Goal: Information Seeking & Learning: Find specific fact

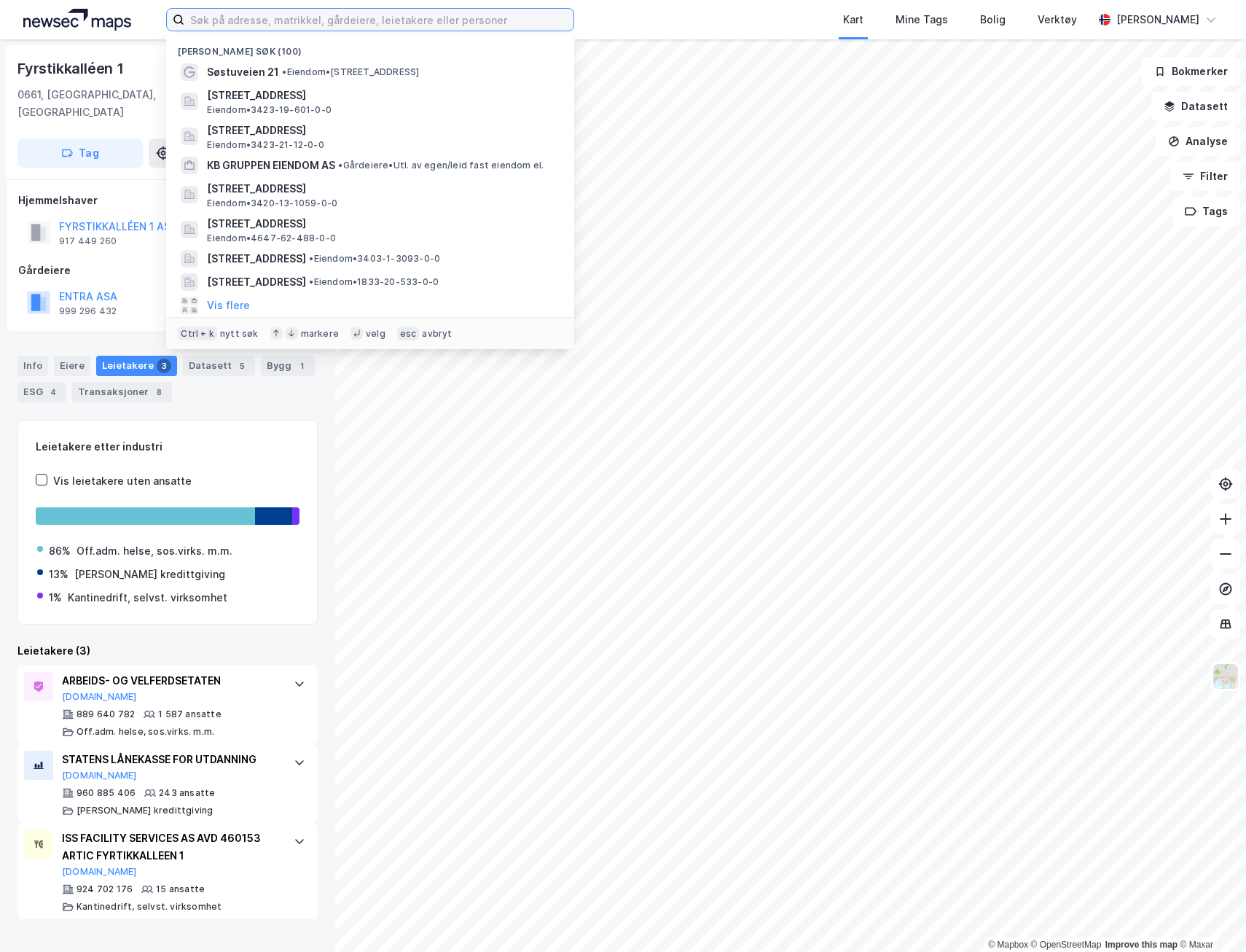
click at [342, 22] on input at bounding box center [378, 20] width 389 height 22
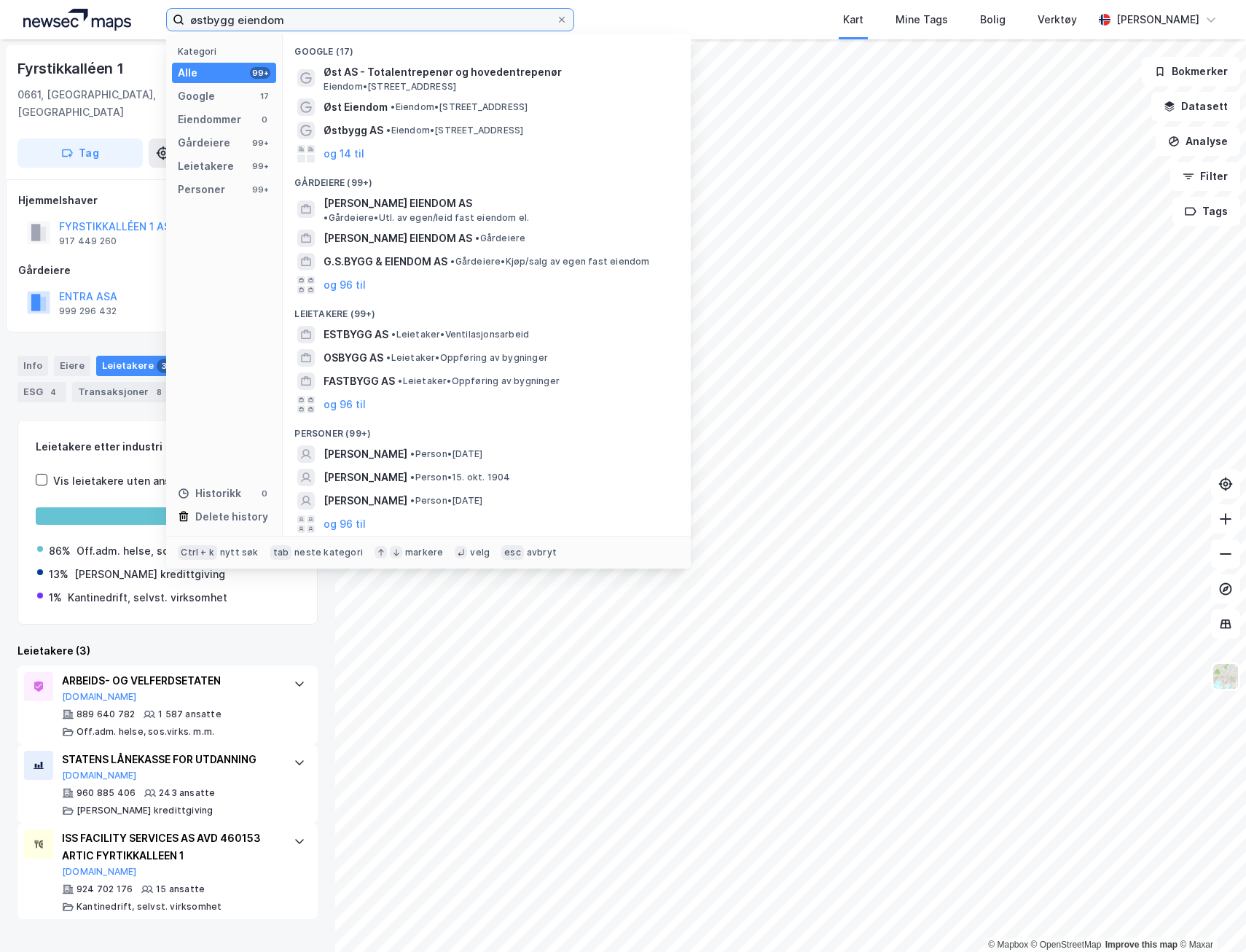
type input "østbygg eiendom"
click at [408, 78] on span "Øst AS - Totalentrepenør og hovedentrepenør" at bounding box center [498, 72] width 350 height 17
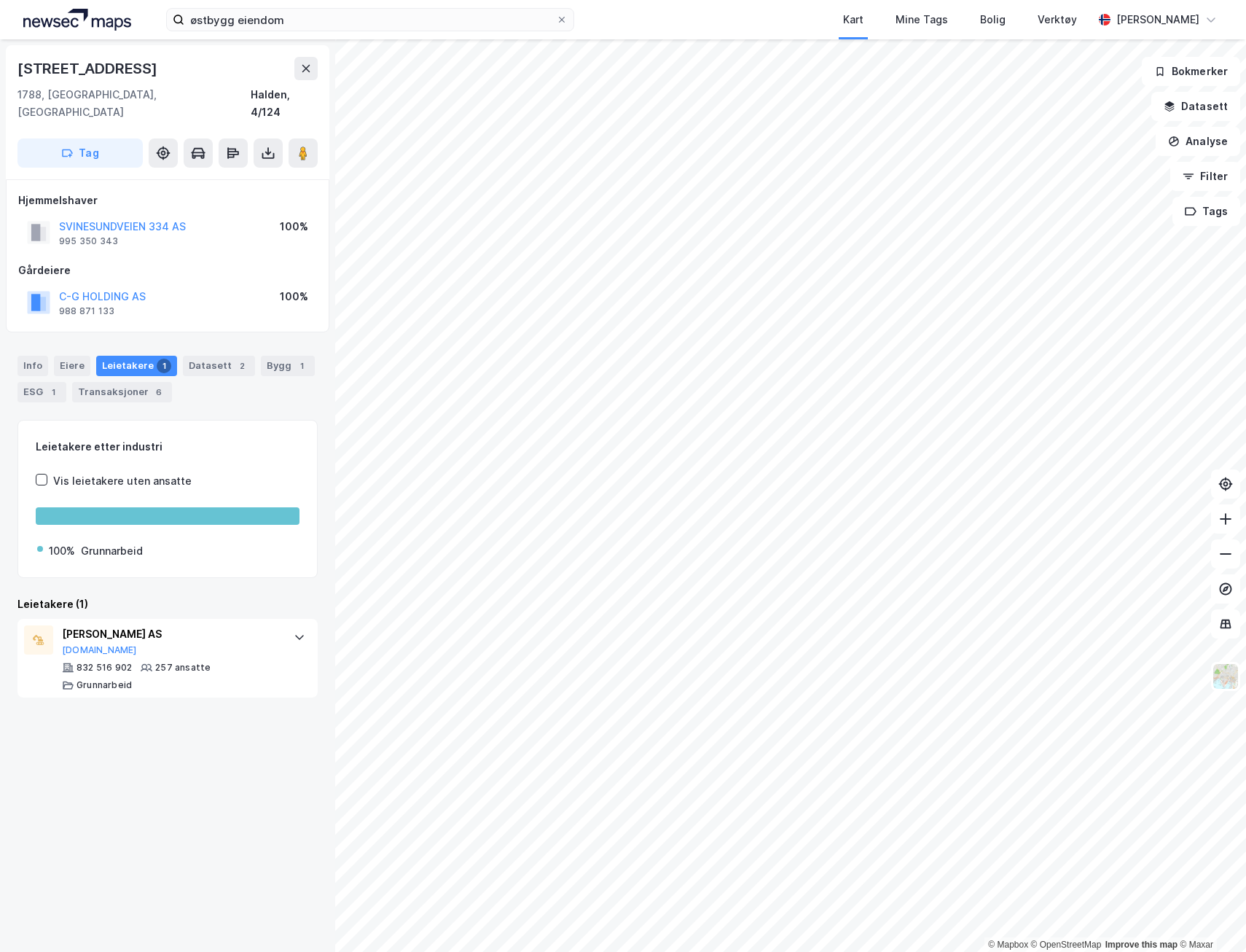
click at [0, 0] on button "C-G HOLDING AS" at bounding box center [0, 0] width 0 height 0
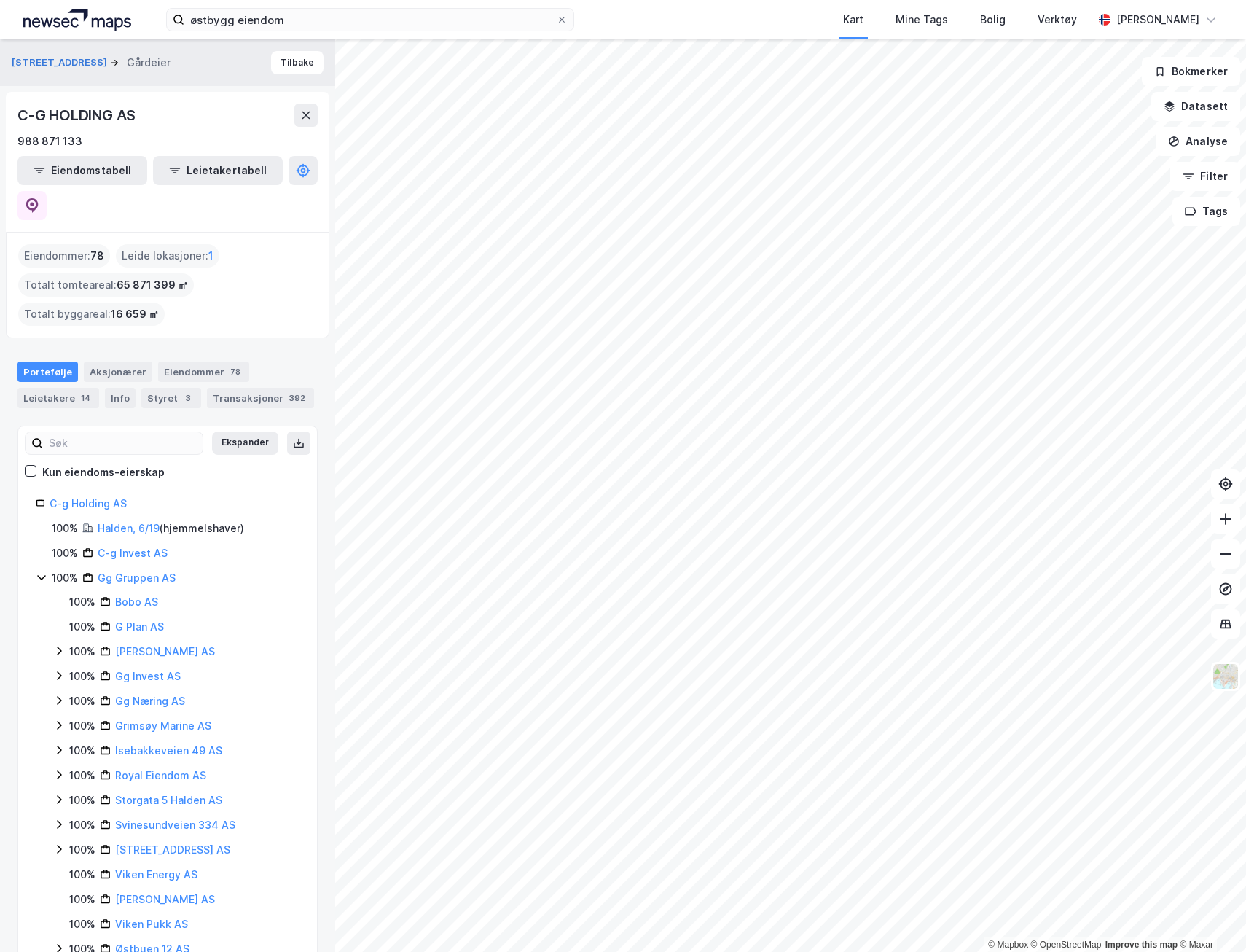
click at [167, 388] on div "Styret 3" at bounding box center [171, 398] width 59 height 21
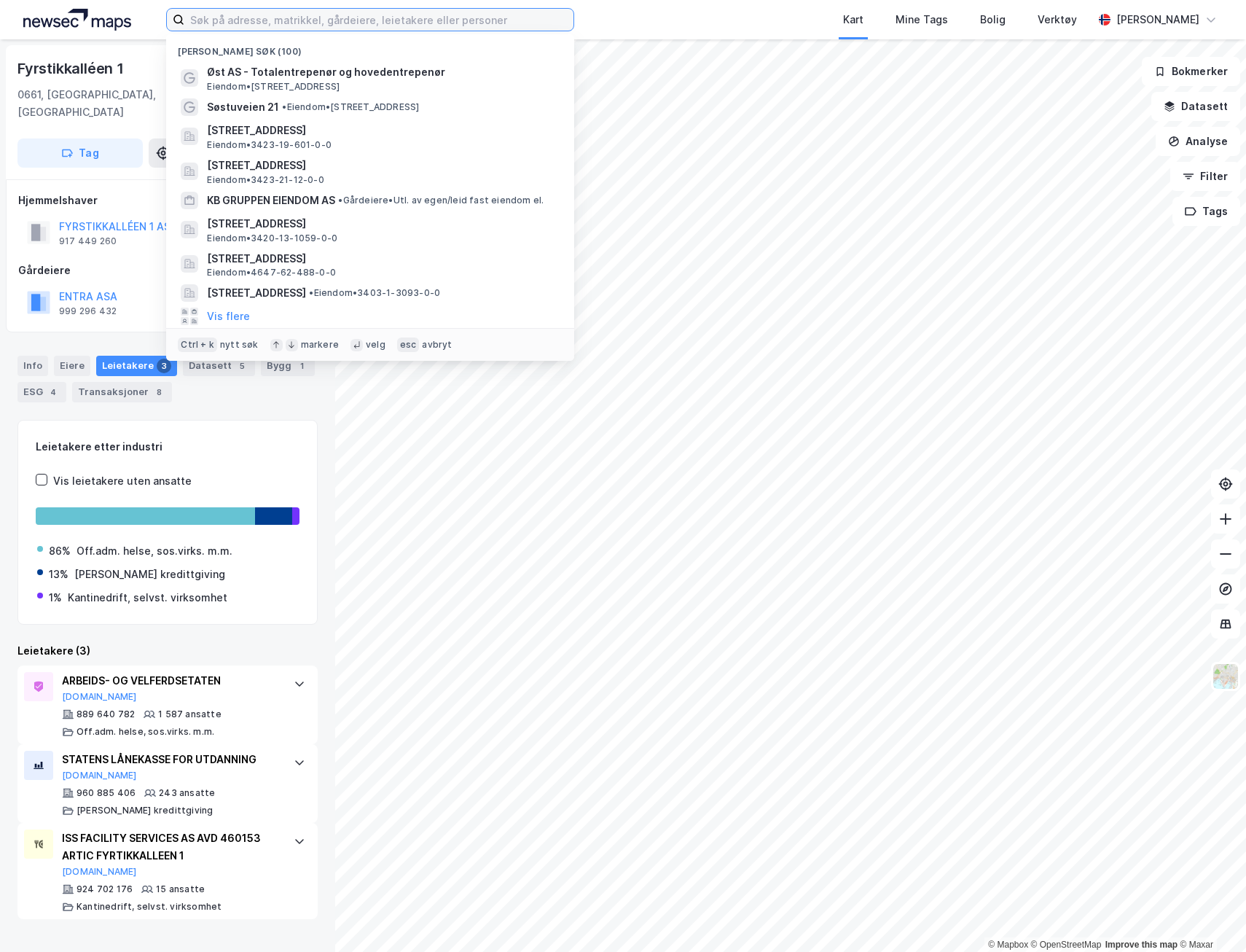
click at [272, 22] on input at bounding box center [378, 20] width 389 height 22
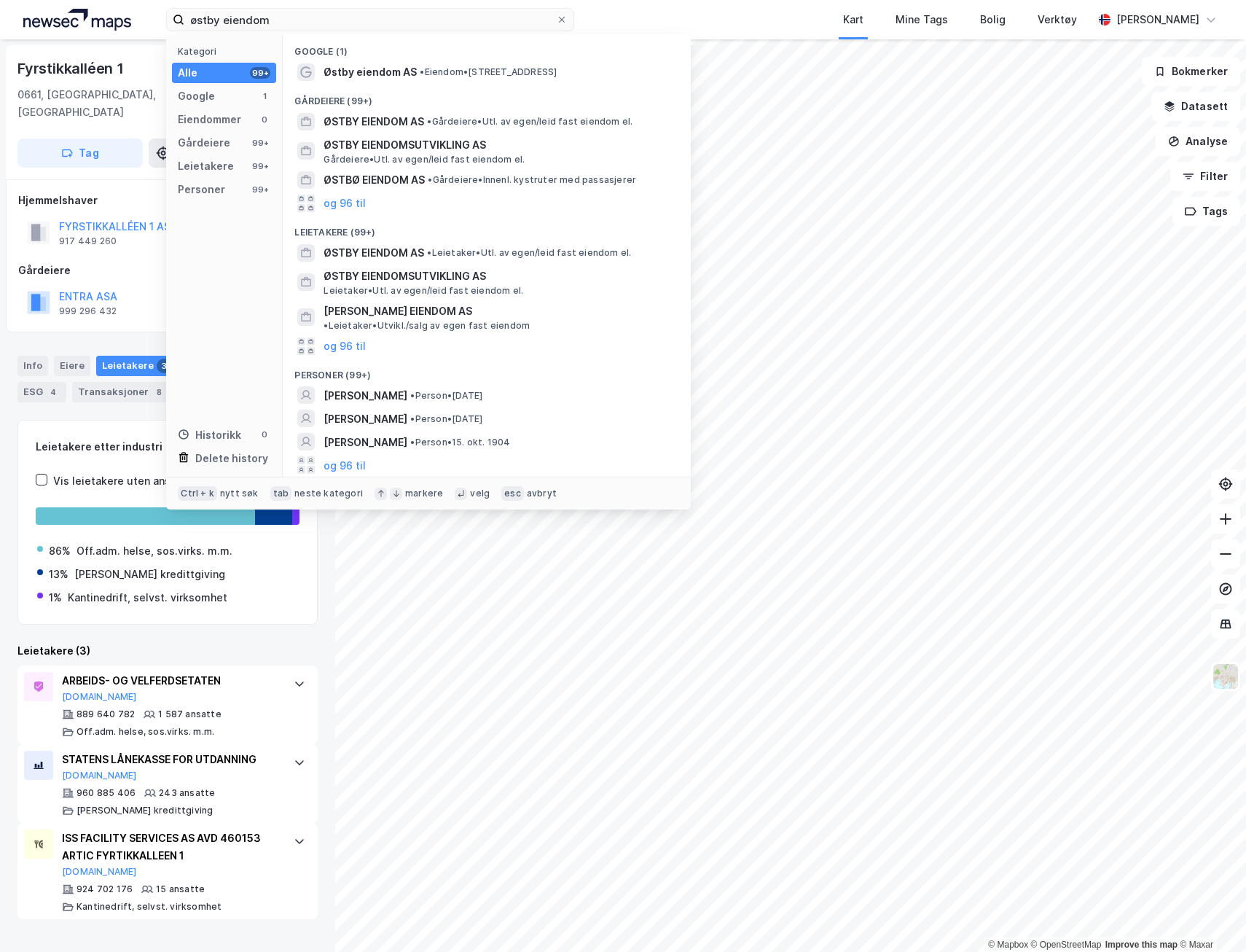
click at [350, 74] on span "Østby eiendom AS" at bounding box center [370, 72] width 94 height 17
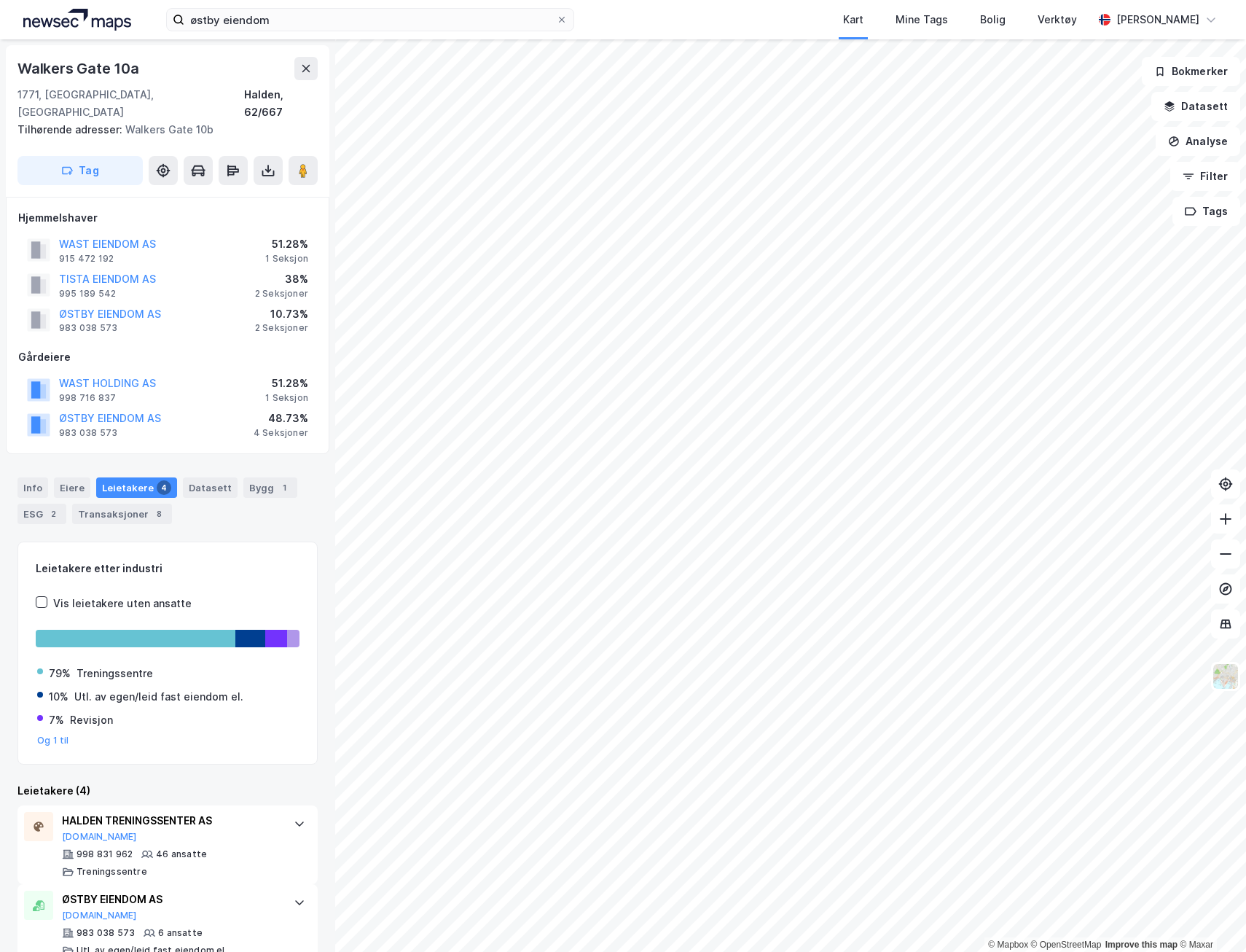
click at [0, 0] on button "ØSTBY EIENDOM AS" at bounding box center [0, 0] width 0 height 0
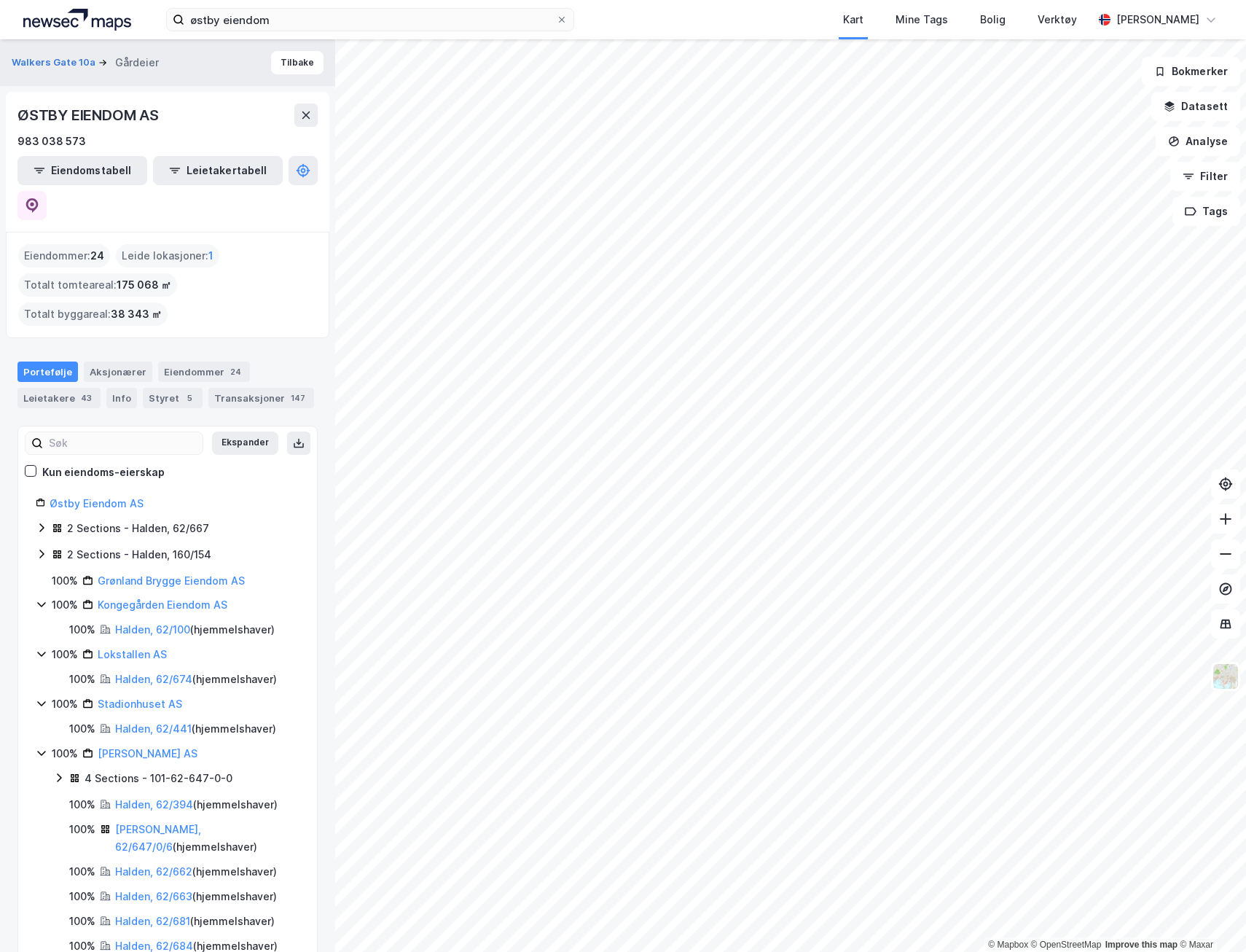
click at [165, 388] on div "Styret 5" at bounding box center [172, 398] width 59 height 21
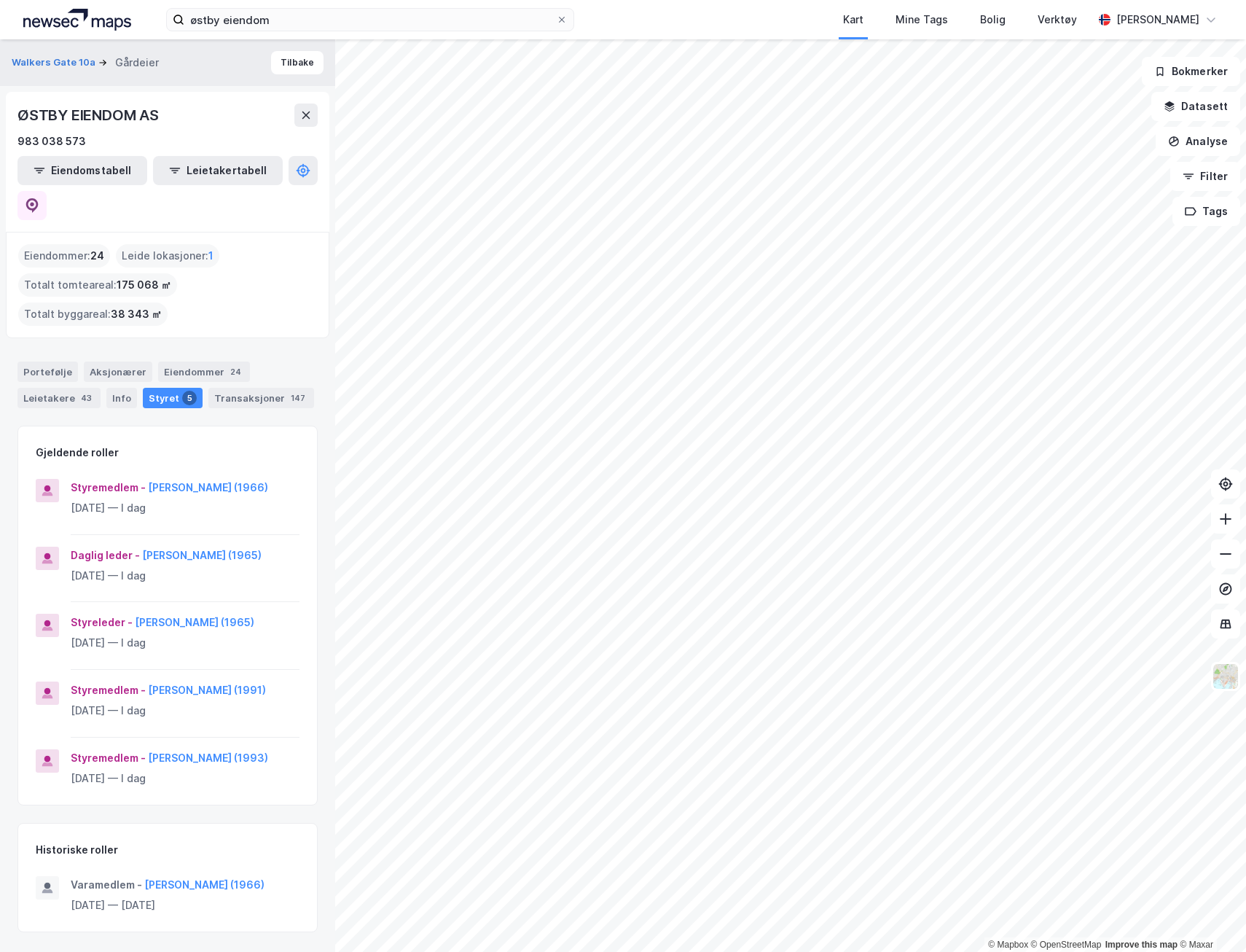
click at [52, 388] on div "Leietakere 43" at bounding box center [59, 398] width 83 height 21
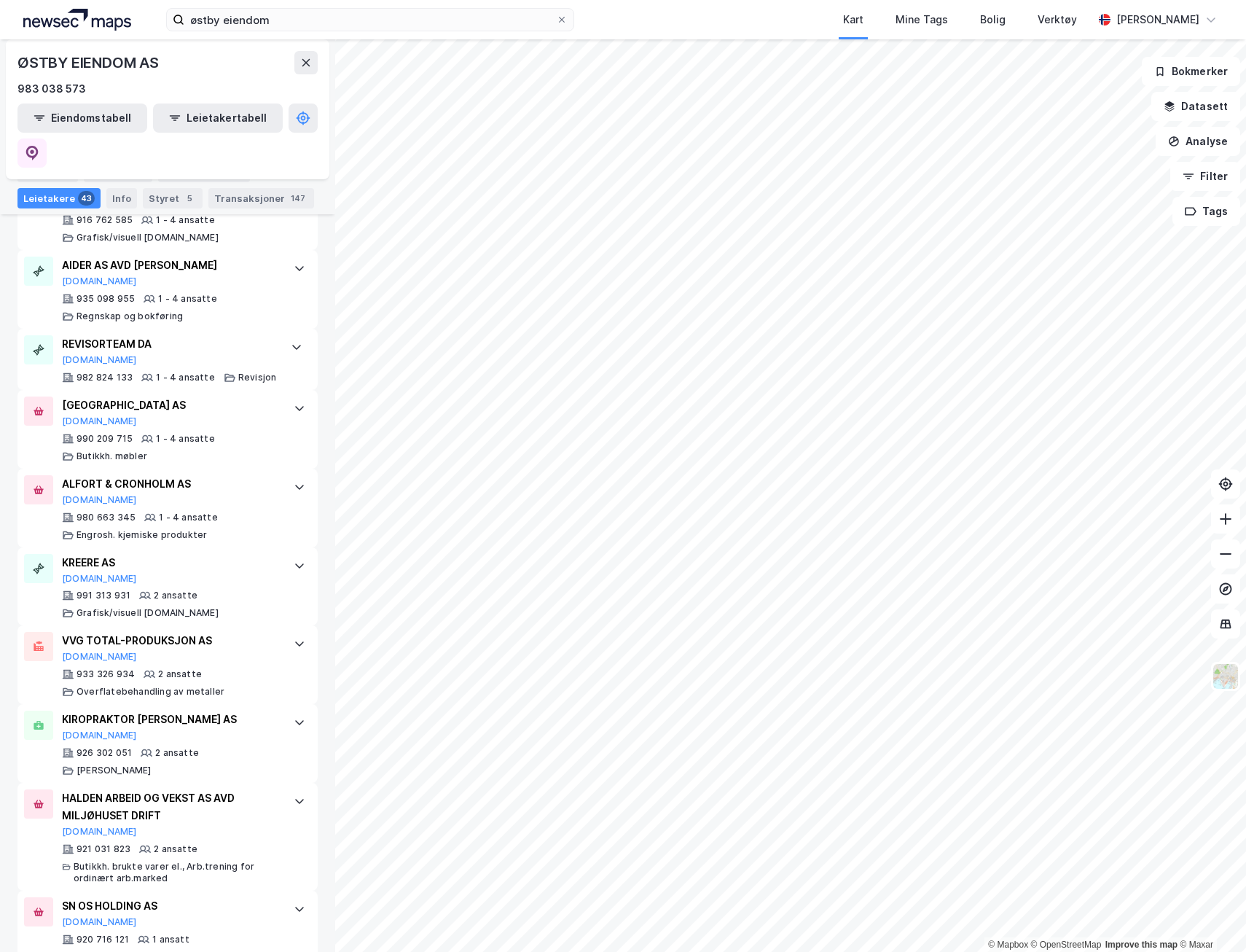
scroll to position [3133, 0]
click at [260, 15] on input "østby eiendom" at bounding box center [370, 20] width 372 height 22
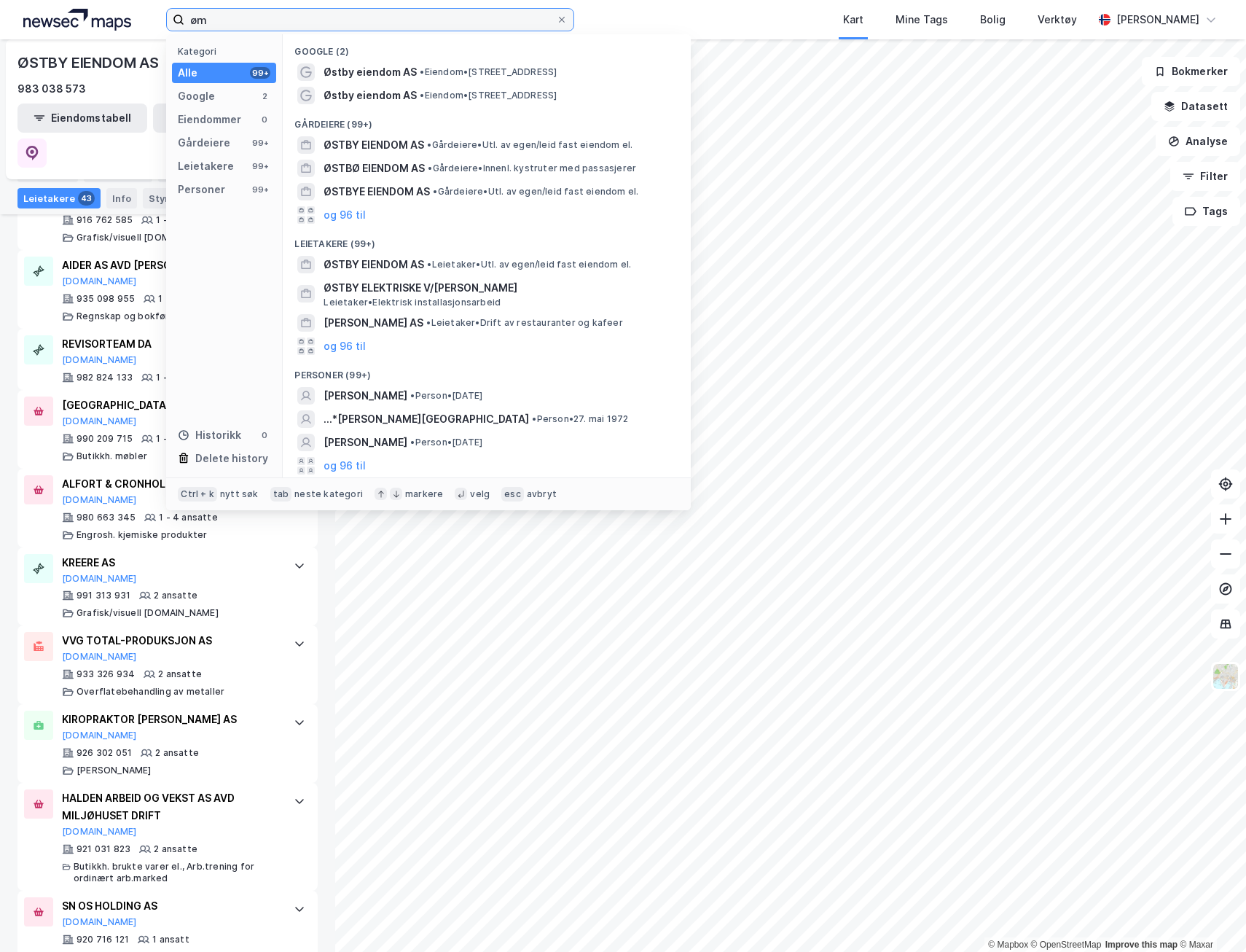
type input "m"
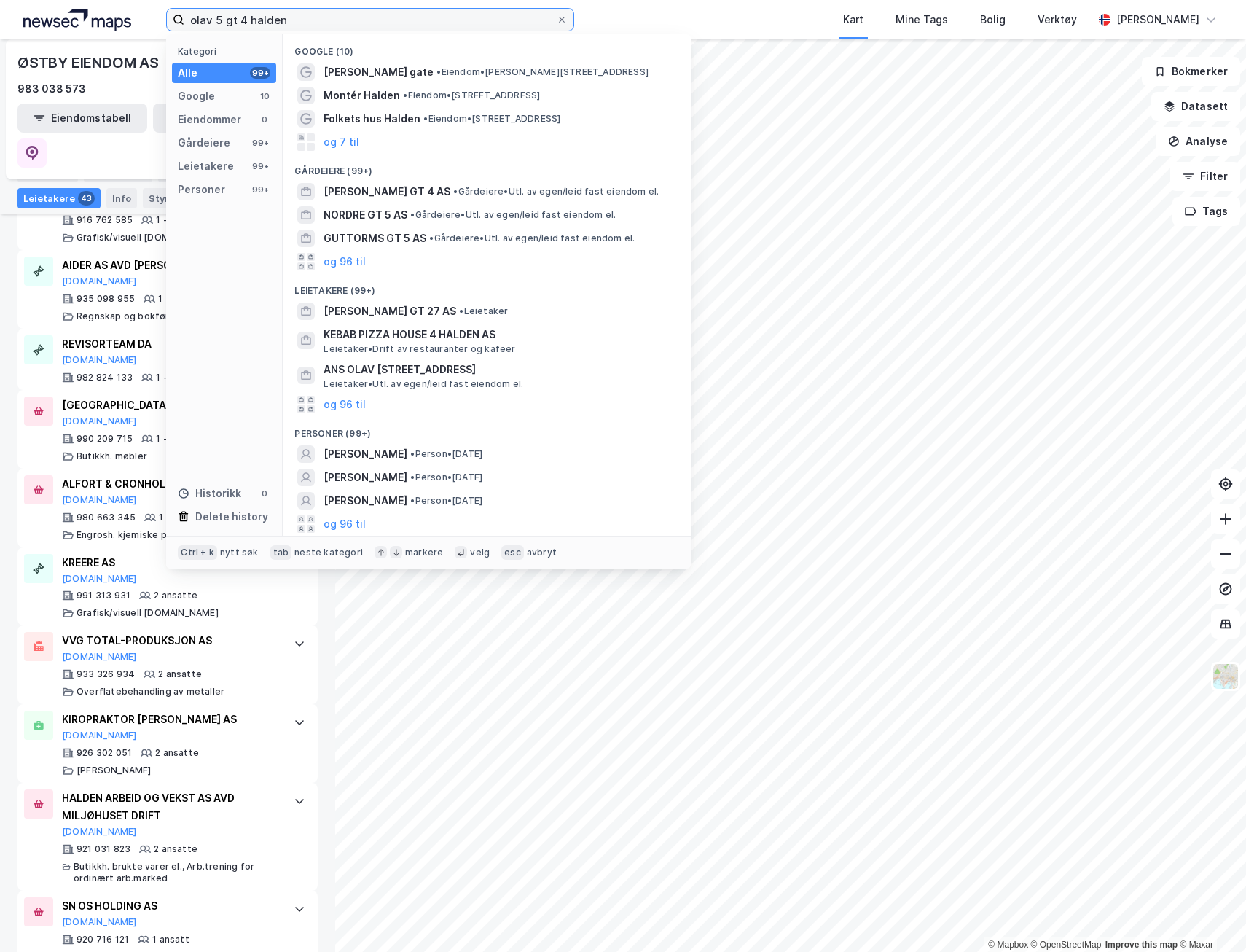
click at [220, 21] on input "olav 5 gt 4 halden" at bounding box center [370, 20] width 372 height 22
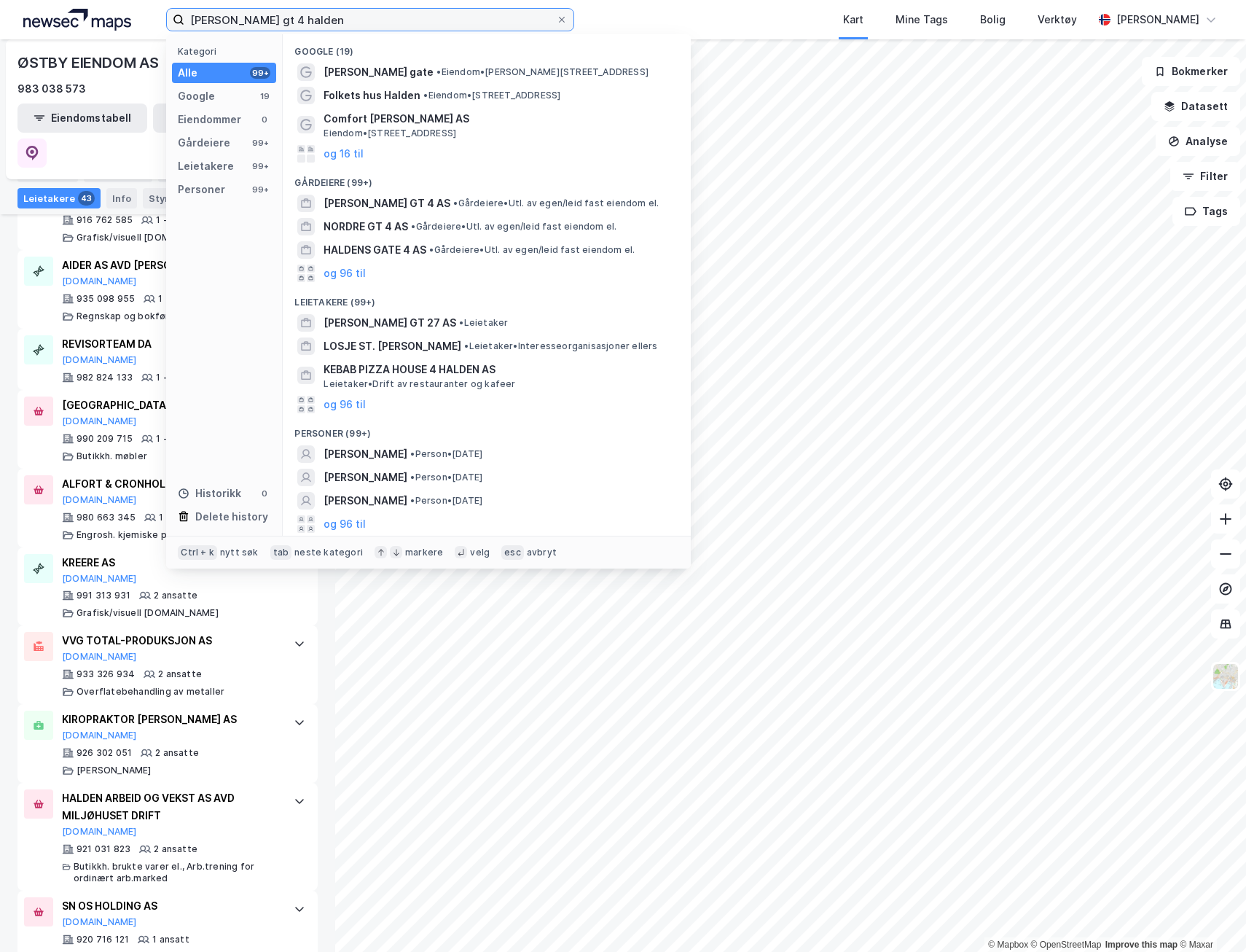
type input "olav IV gt 4 halden"
click at [453, 70] on span "• Eiendom • [PERSON_NAME][STREET_ADDRESS]" at bounding box center [542, 72] width 212 height 12
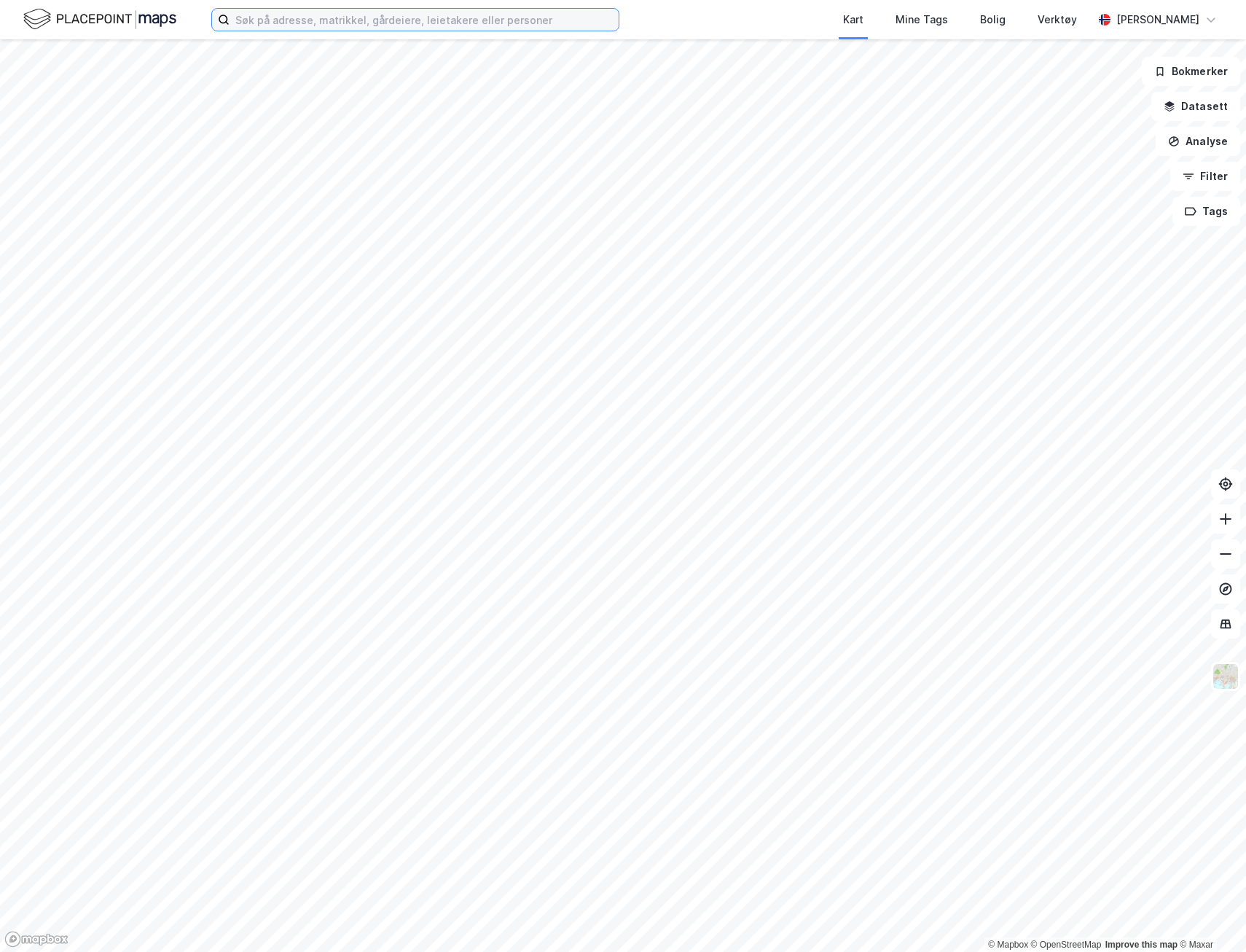
click at [443, 17] on input at bounding box center [424, 20] width 389 height 22
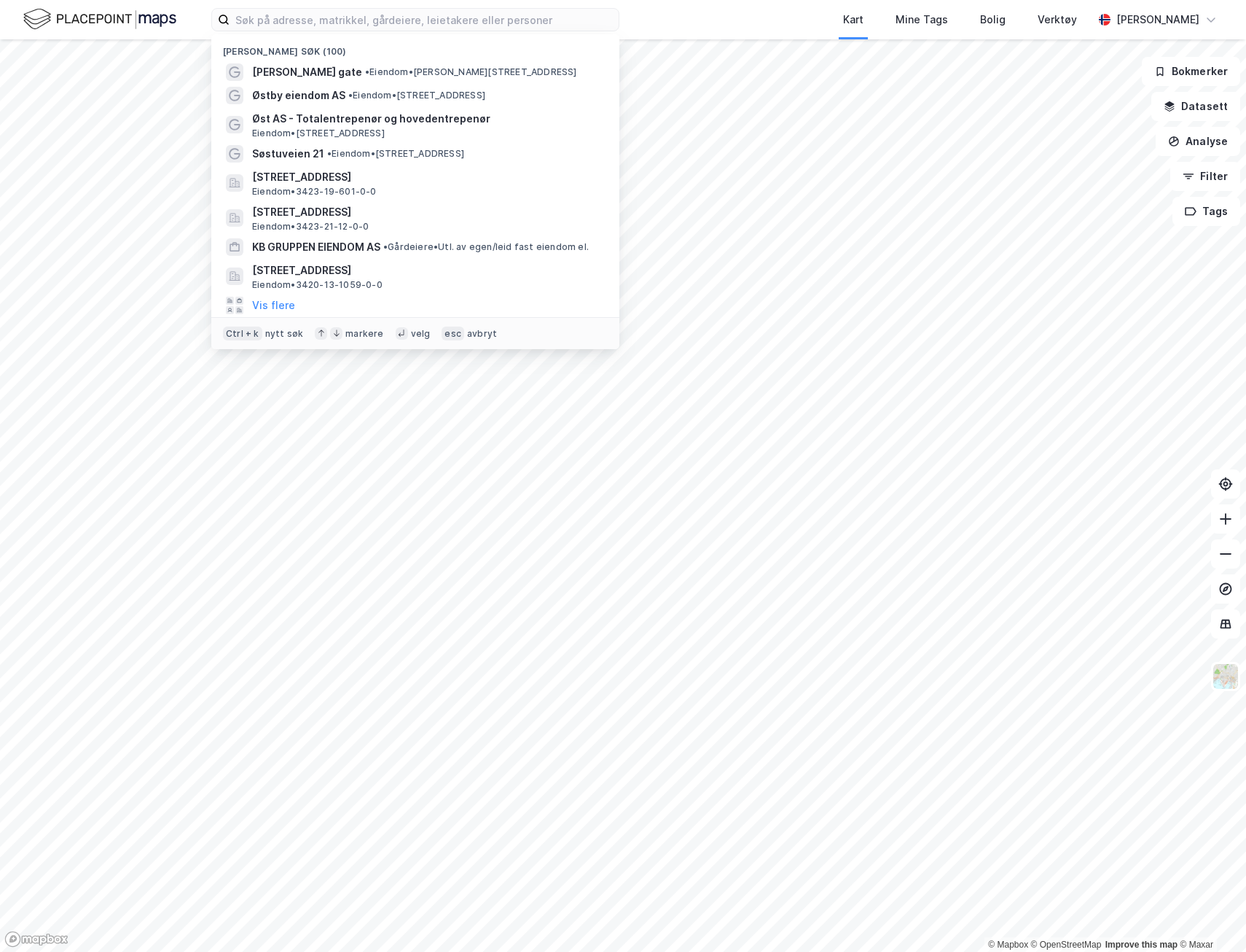
click at [399, 68] on span "• Eiendom • [PERSON_NAME][STREET_ADDRESS]" at bounding box center [470, 72] width 212 height 12
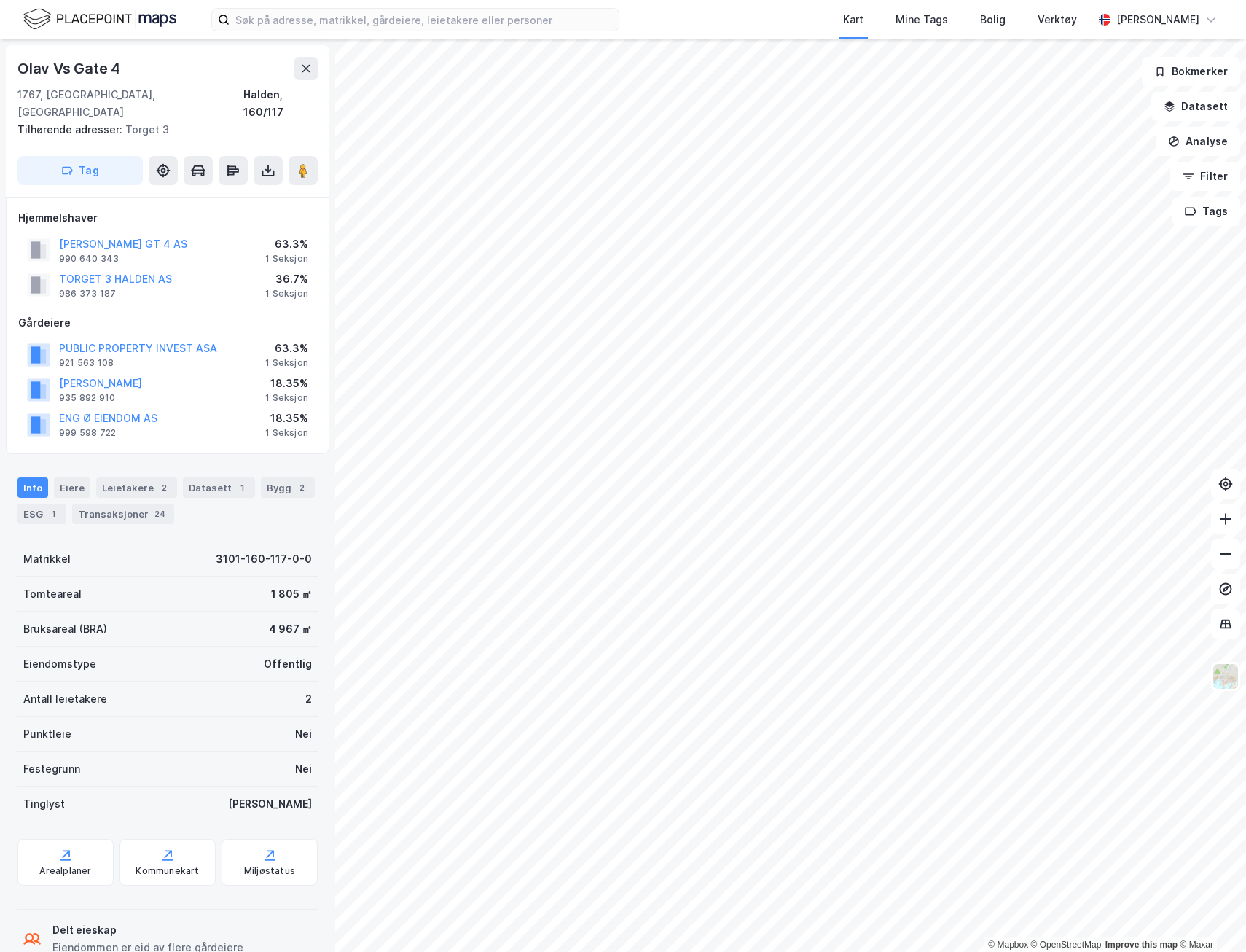
click at [0, 0] on button "ENG Ø EIENDOM AS" at bounding box center [0, 0] width 0 height 0
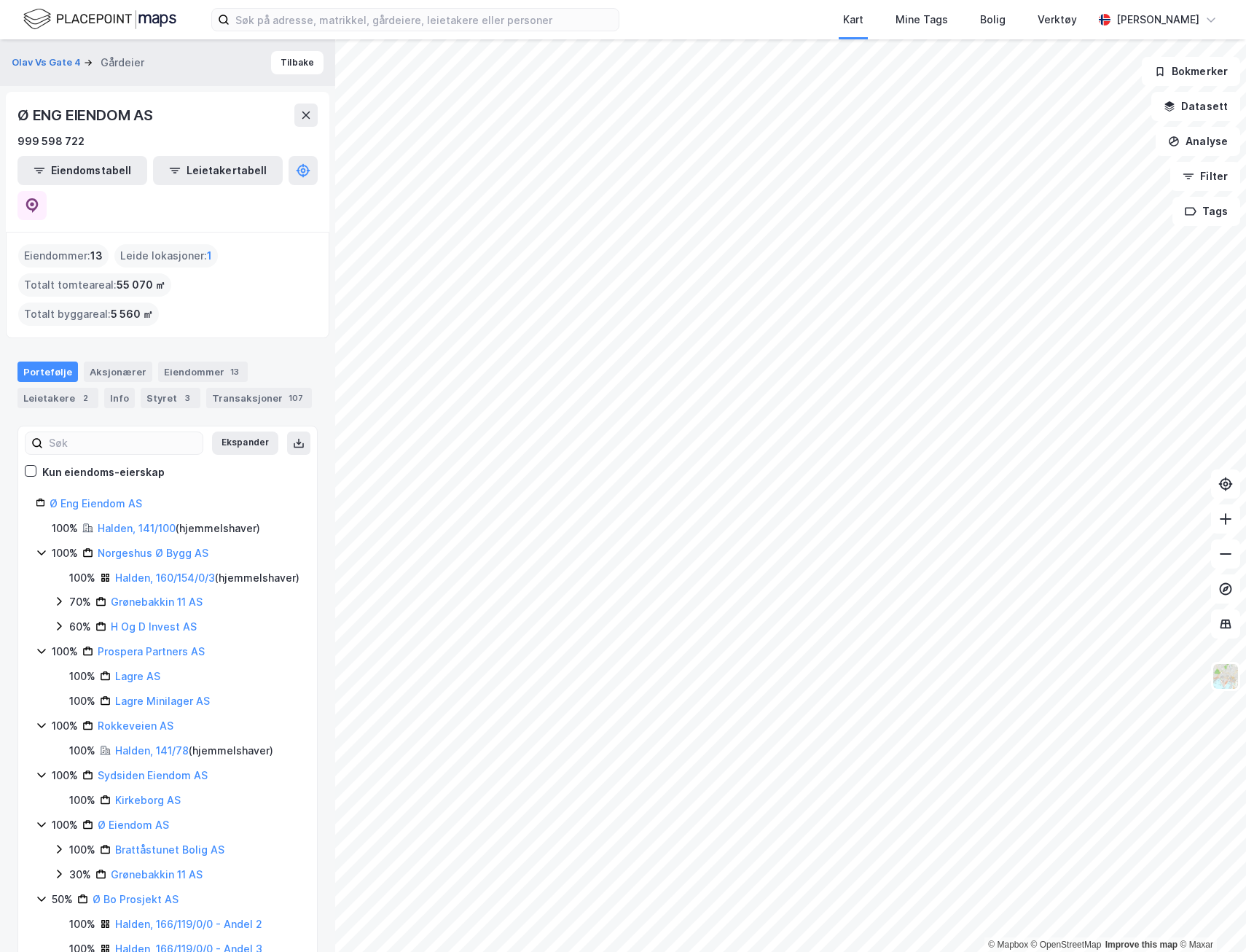
click at [305, 112] on icon at bounding box center [306, 115] width 12 height 12
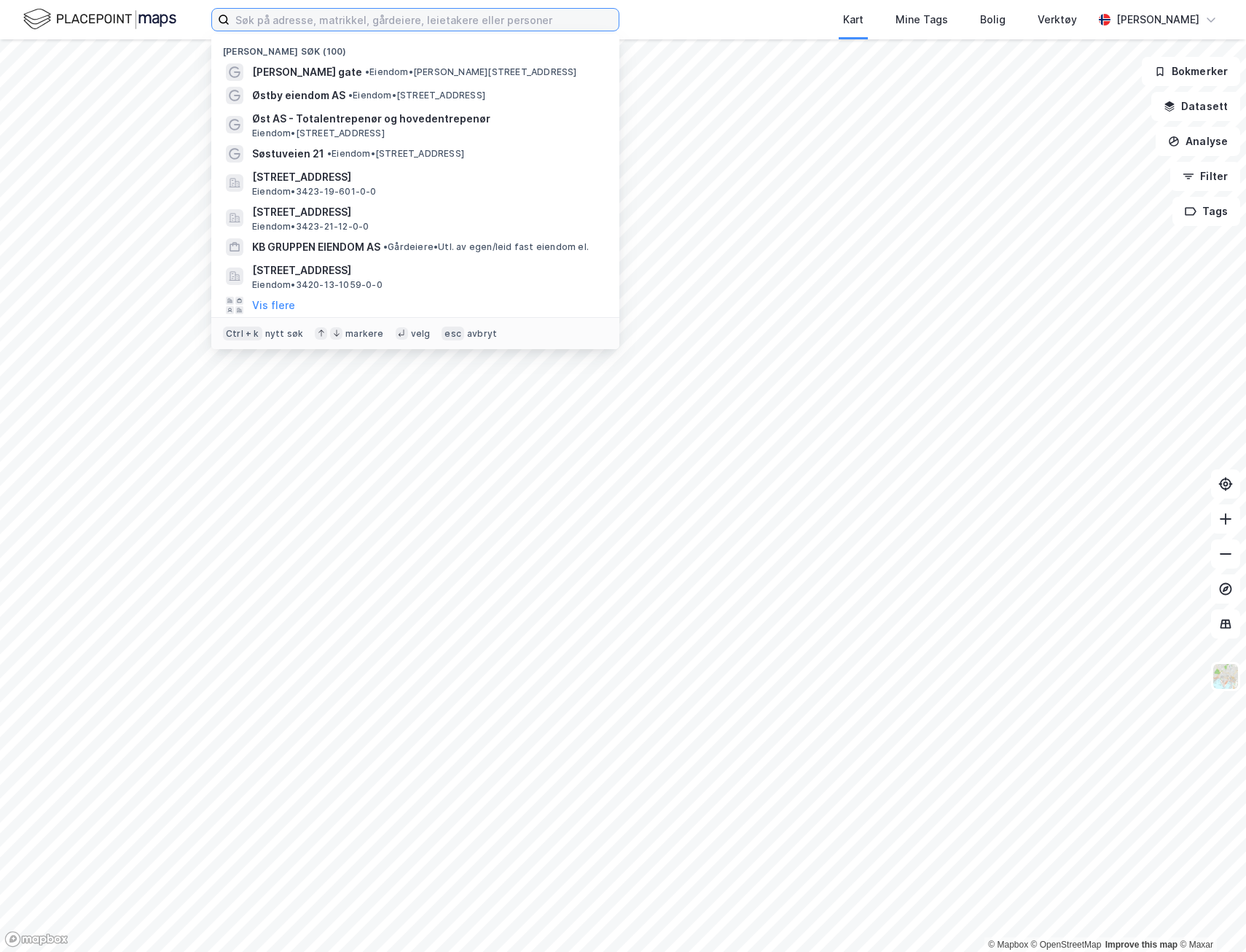
click at [287, 22] on input at bounding box center [424, 20] width 389 height 22
click at [288, 66] on span "[PERSON_NAME] gate" at bounding box center [307, 72] width 110 height 17
